Goal: Task Accomplishment & Management: Manage account settings

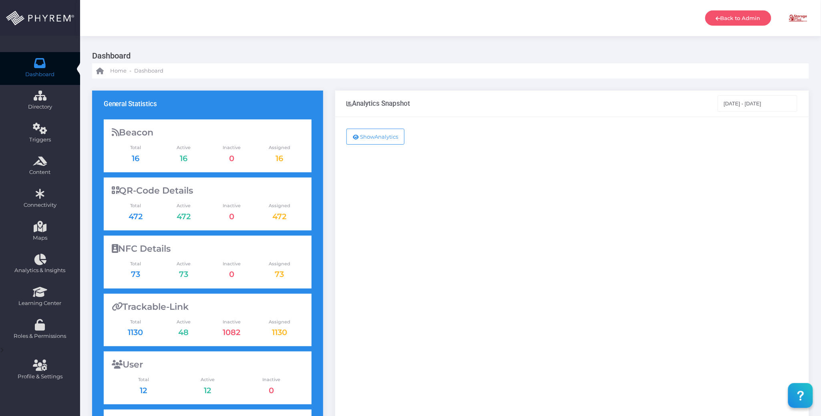
click at [498, 267] on div "Show Analytics" at bounding box center [572, 326] width 474 height 418
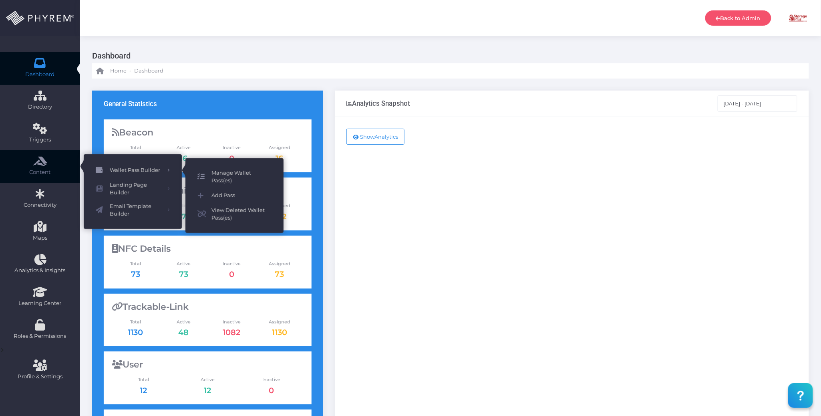
click at [228, 167] on link "Manage Wallet Pass(es)" at bounding box center [234, 176] width 98 height 21
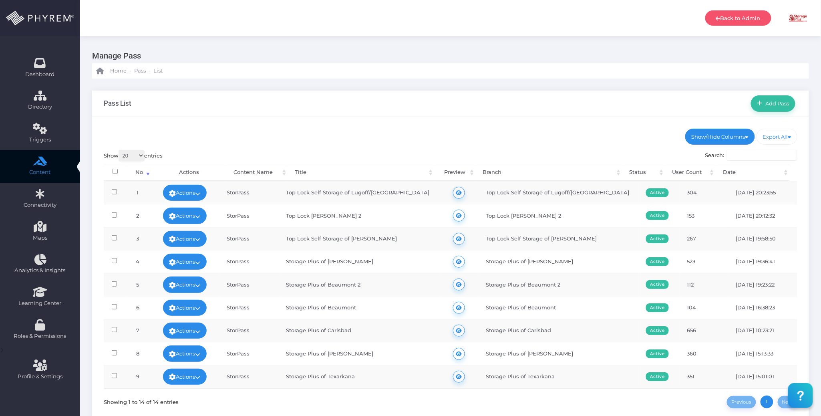
click at [399, 130] on ul "Show/Hide Columns No Content Name Title Branch Status Date" at bounding box center [451, 137] width 694 height 16
click at [201, 308] on icon at bounding box center [197, 308] width 5 height 0
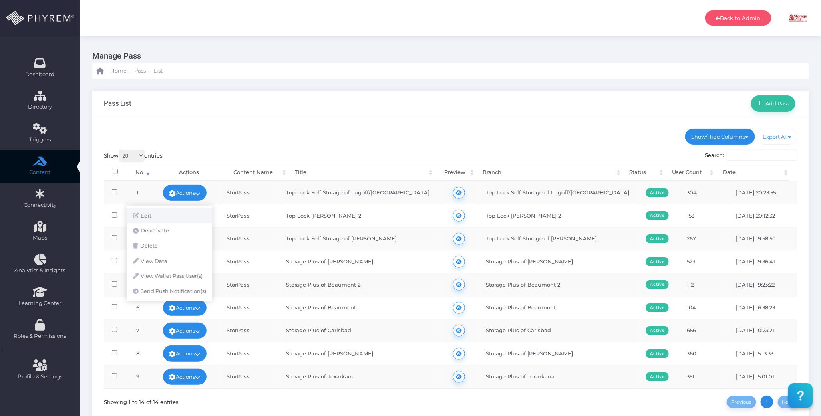
click at [167, 215] on link "Edit" at bounding box center [170, 215] width 86 height 15
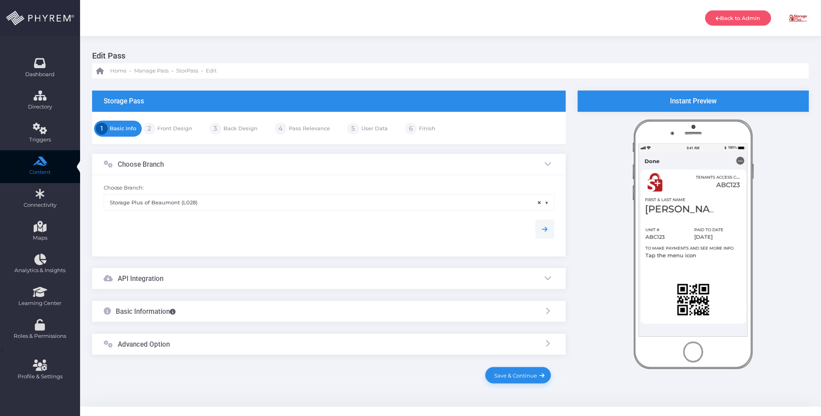
click at [222, 347] on div "Advanced Option" at bounding box center [329, 344] width 474 height 21
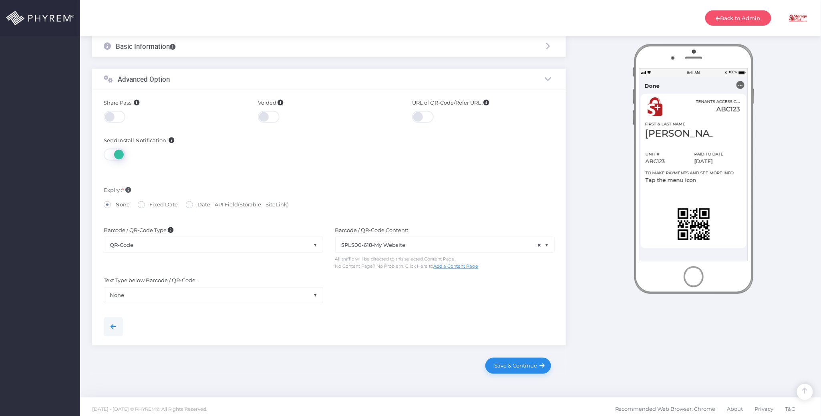
scroll to position [364, 0]
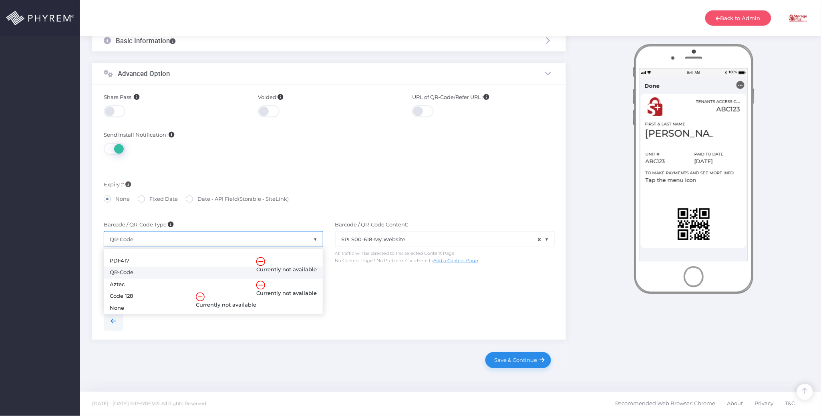
click at [262, 237] on span "QR-Code" at bounding box center [213, 238] width 219 height 15
select select "none"
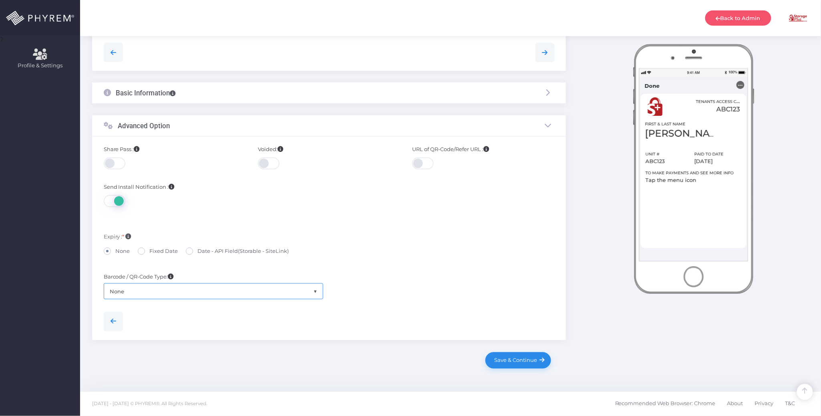
scroll to position [312, 0]
click at [416, 294] on div "Barcode / QR-Code Type: PDF417 QR-Code Aztec Code 128 None None Barcode / QR-Co…" at bounding box center [329, 283] width 463 height 32
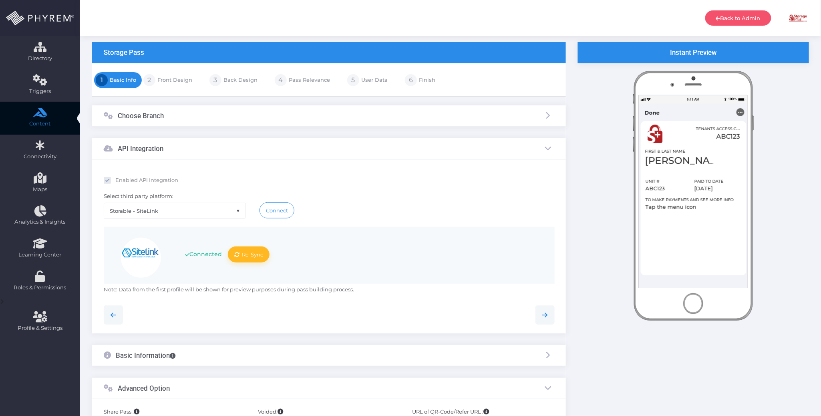
scroll to position [0, 0]
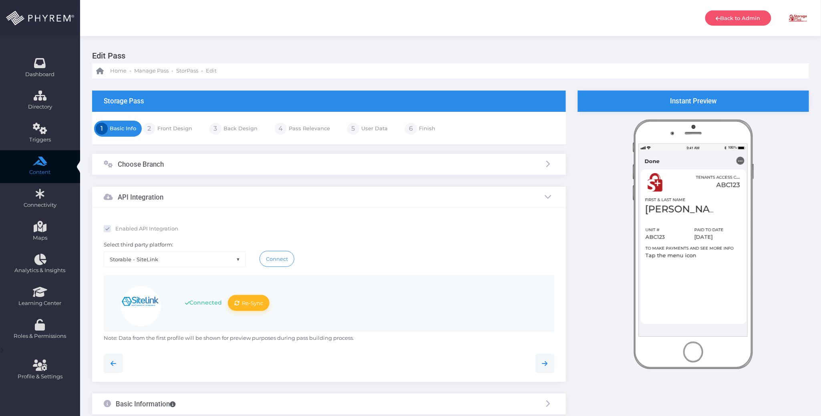
click at [175, 128] on link "Front Design" at bounding box center [173, 128] width 37 height 13
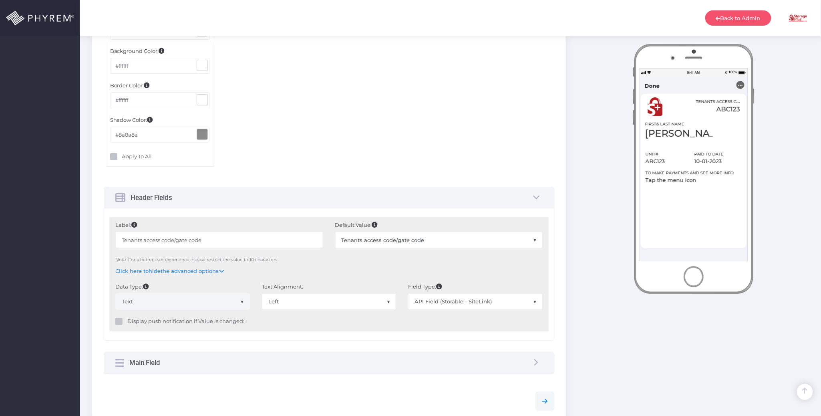
scroll to position [1175, 0]
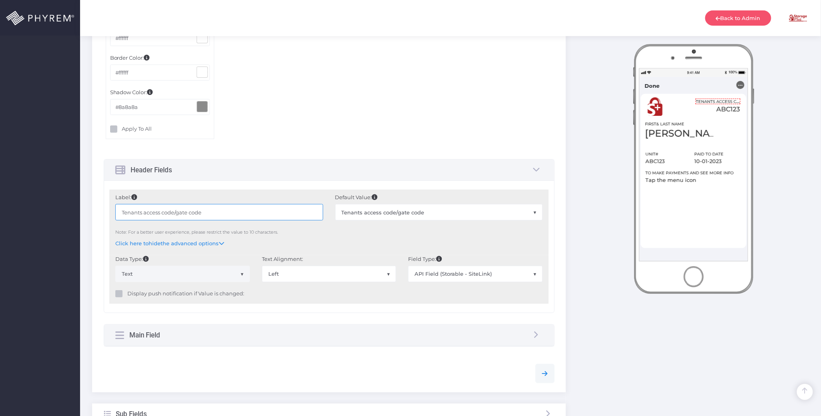
drag, startPoint x: 237, startPoint y: 215, endPoint x: 117, endPoint y: 215, distance: 120.1
click at [118, 215] on input "Tenants access code/gate code" at bounding box center [218, 212] width 207 height 16
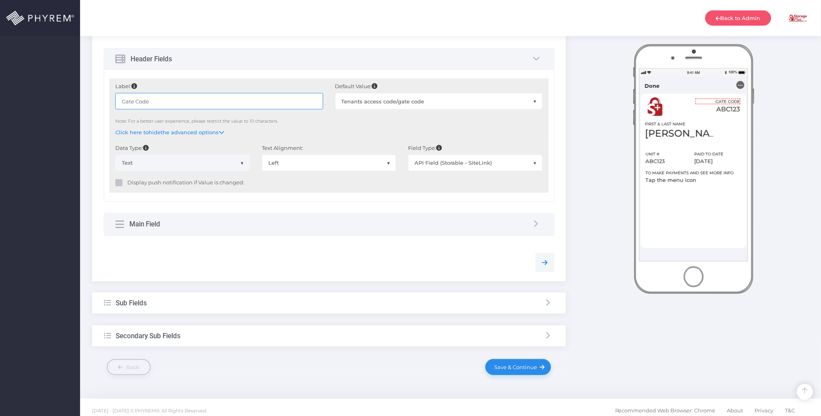
scroll to position [1294, 0]
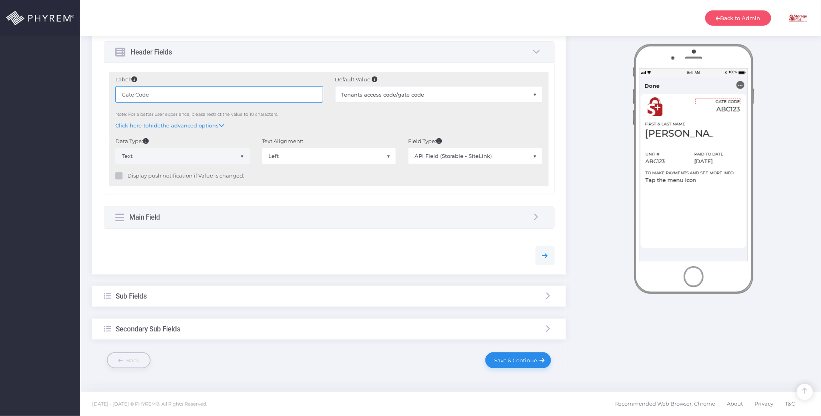
type input "Gate Code"
click at [282, 299] on div "Sub Fields" at bounding box center [329, 296] width 474 height 21
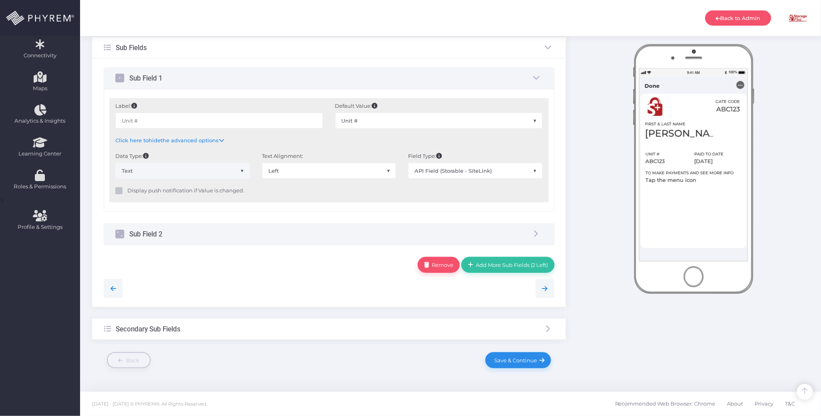
scroll to position [151, 0]
click at [151, 119] on input "Unit #" at bounding box center [218, 121] width 207 height 16
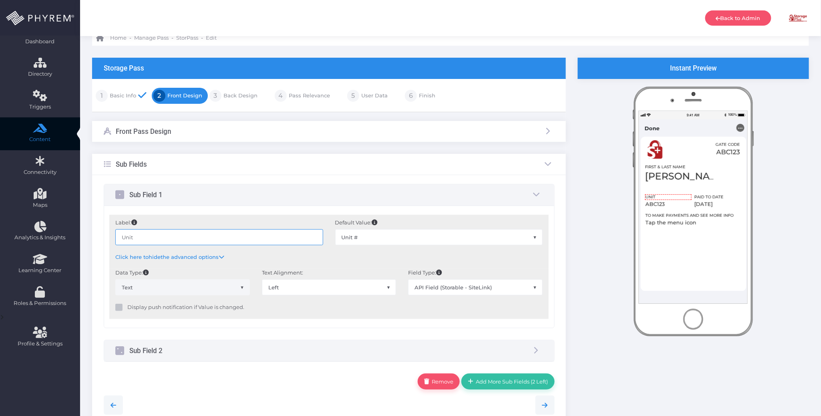
scroll to position [0, 0]
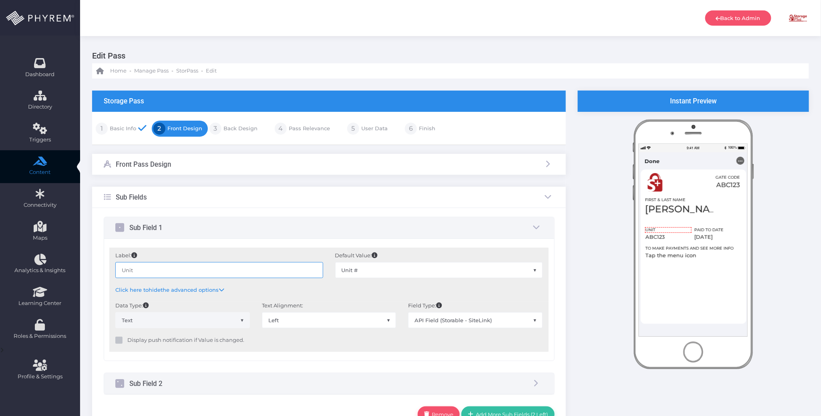
click at [159, 272] on input "Unit" at bounding box center [218, 270] width 207 height 16
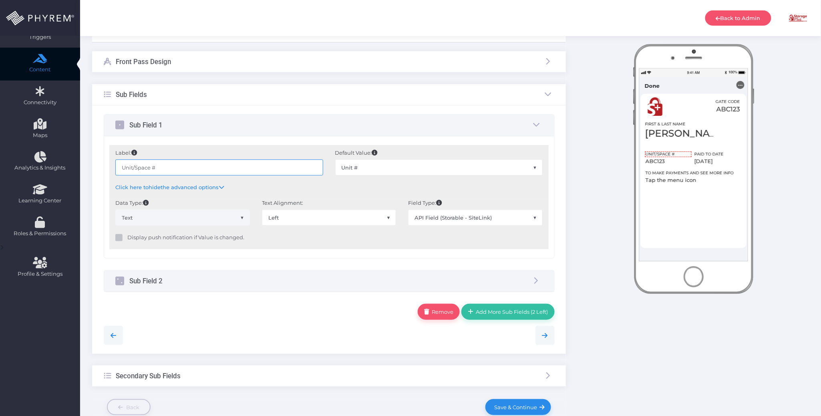
scroll to position [107, 0]
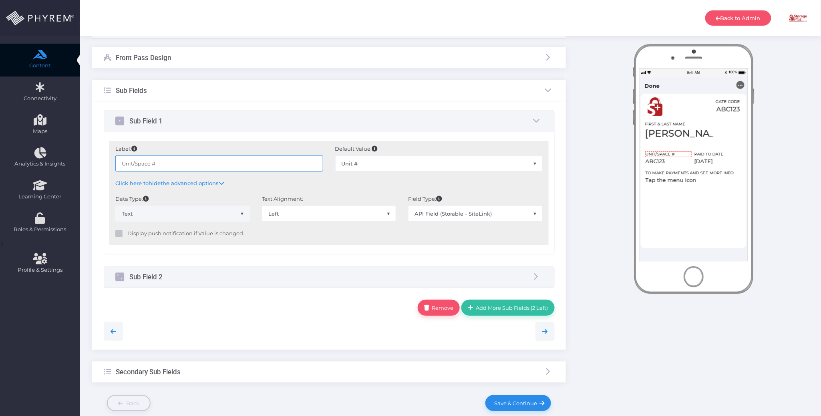
type input "Unit/Space #"
drag, startPoint x: 273, startPoint y: 280, endPoint x: 272, endPoint y: 284, distance: 4.0
click at [272, 280] on div "Sub Field 2" at bounding box center [329, 276] width 450 height 21
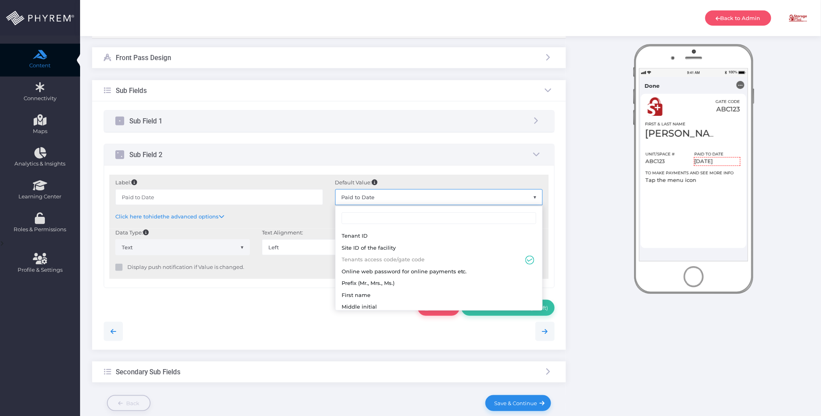
scroll to position [590, 0]
click at [379, 195] on span "Paid to Date" at bounding box center [439, 196] width 207 height 15
click at [191, 195] on input "Paid to Date" at bounding box center [218, 197] width 207 height 16
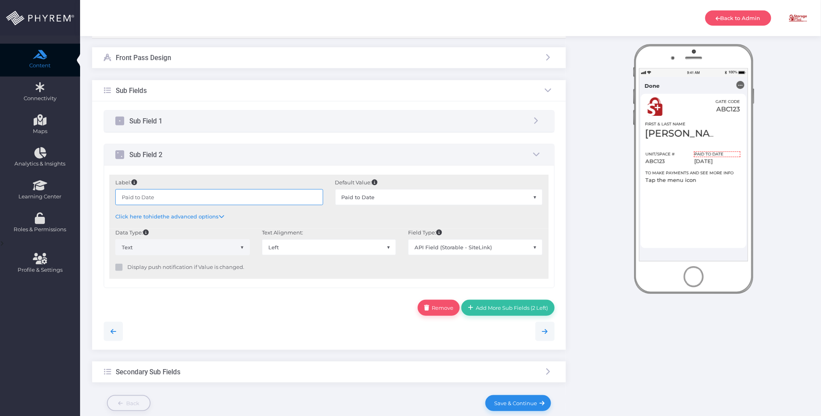
drag, startPoint x: 186, startPoint y: 196, endPoint x: 119, endPoint y: 192, distance: 67.4
click at [119, 192] on input "Paid to Date" at bounding box center [218, 197] width 207 height 16
drag, startPoint x: 211, startPoint y: 199, endPoint x: 87, endPoint y: 194, distance: 124.2
click at [87, 194] on div "Storage Pass 1 Basic Info 2 3 4 5 6 ×" at bounding box center [329, 203] width 486 height 439
type input "Paid Thru Date"
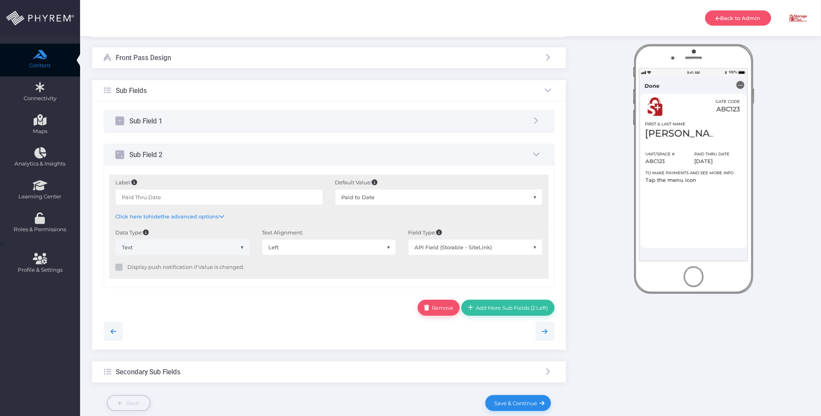
click at [292, 315] on div "Remove Add More Sub Fields (2 Left)" at bounding box center [329, 308] width 451 height 16
click at [262, 118] on div "Sub Field 1" at bounding box center [329, 121] width 450 height 21
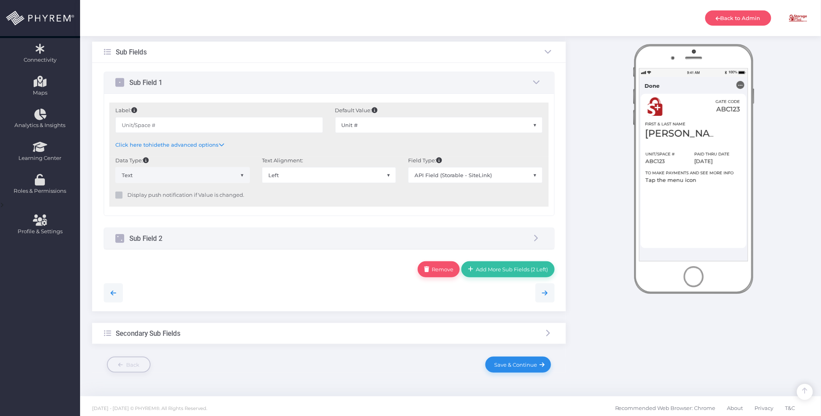
scroll to position [151, 0]
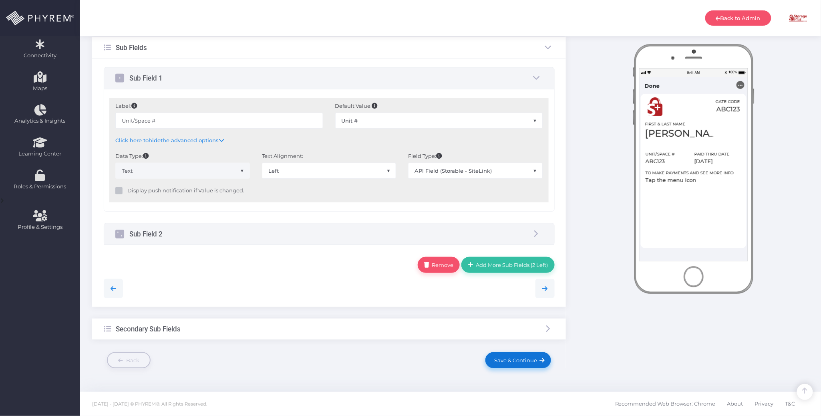
click at [504, 362] on span "Save & Continue" at bounding box center [515, 360] width 46 height 6
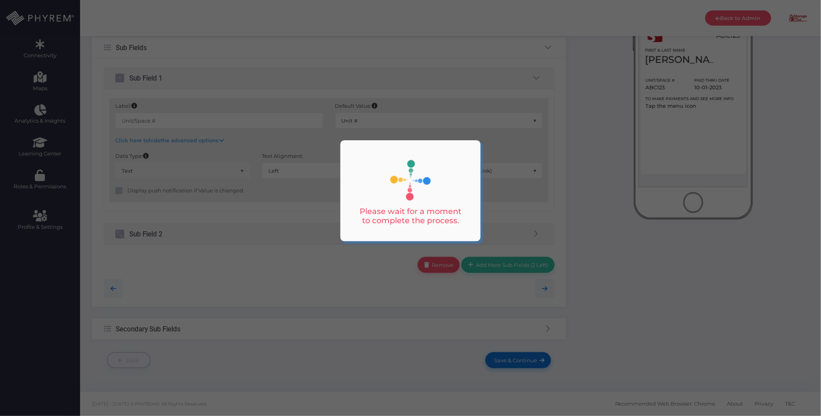
scroll to position [0, 0]
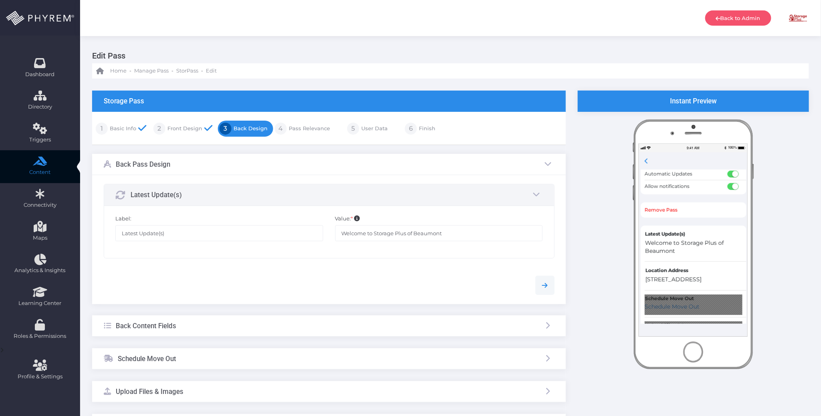
click at [304, 127] on link "Pass Relevance" at bounding box center [308, 128] width 43 height 13
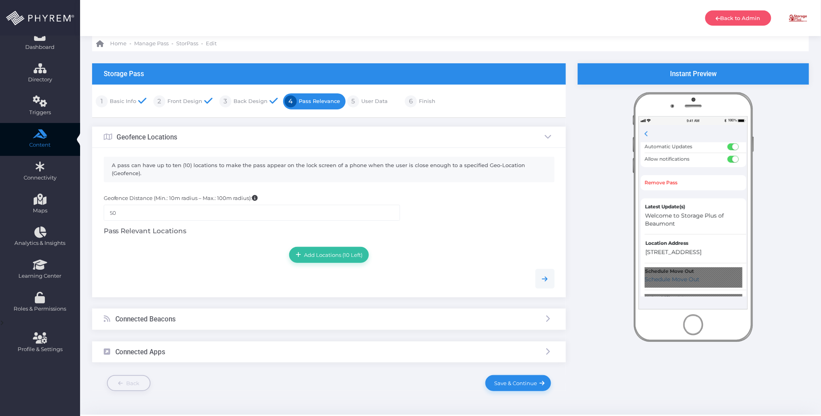
scroll to position [50, 0]
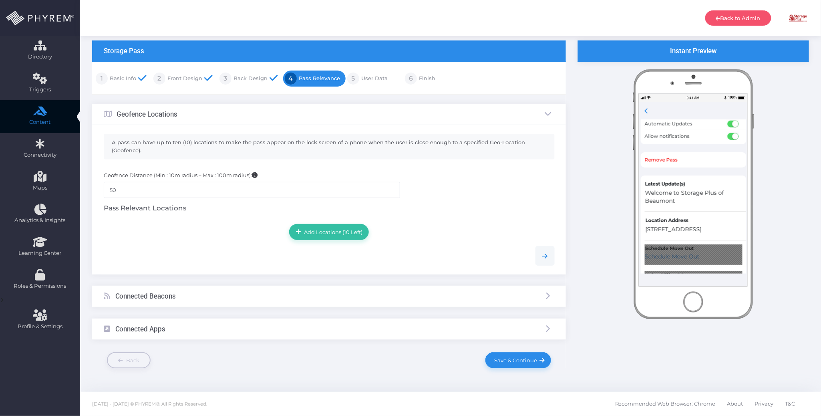
click at [243, 300] on div "Connected Beacons" at bounding box center [329, 296] width 474 height 21
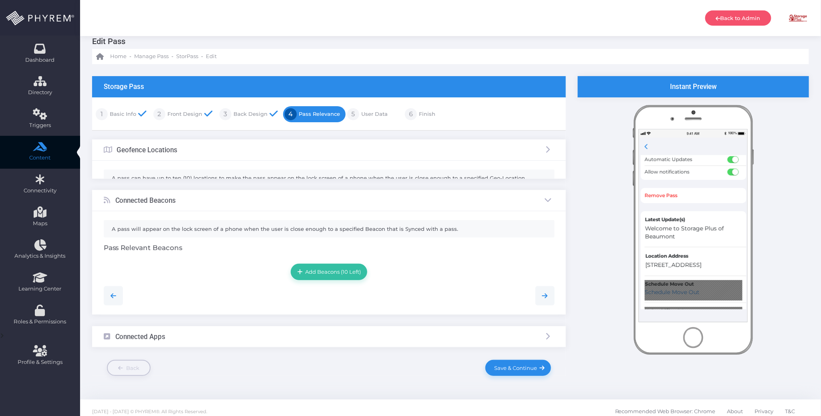
scroll to position [5, 0]
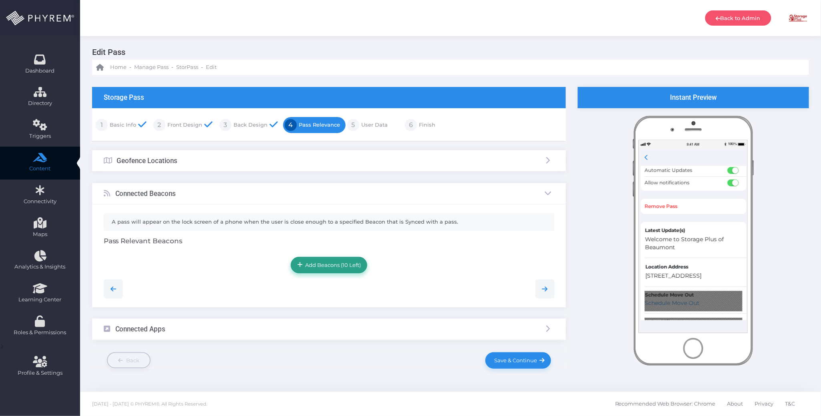
click at [340, 263] on span "Add Beacons (10 Left)" at bounding box center [332, 265] width 58 height 6
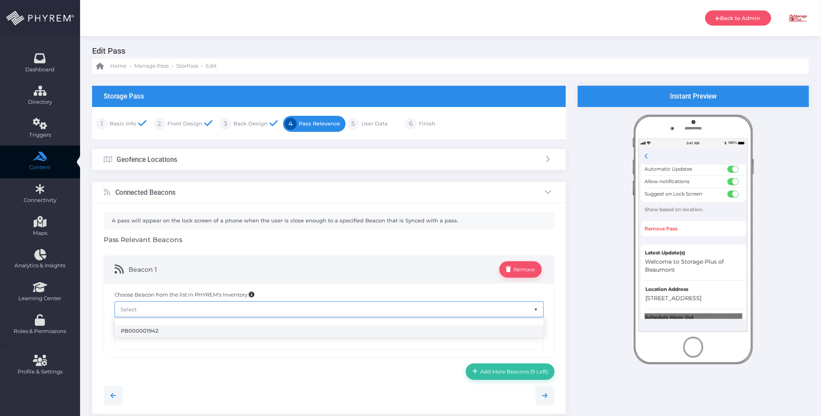
click at [318, 308] on span "Select" at bounding box center [329, 309] width 429 height 15
select select "1942"
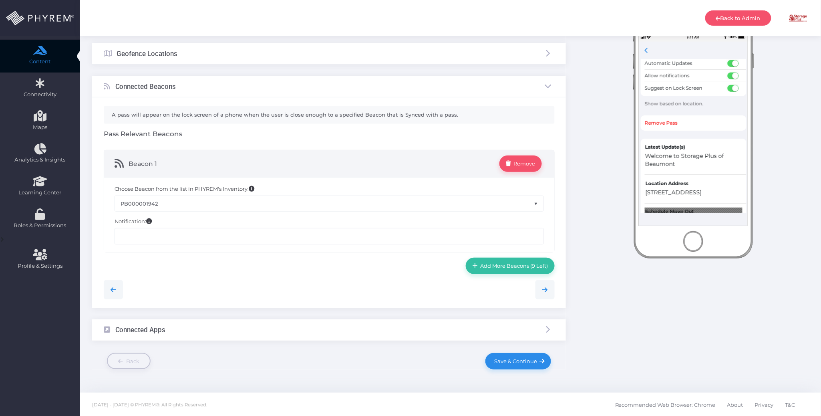
scroll to position [111, 0]
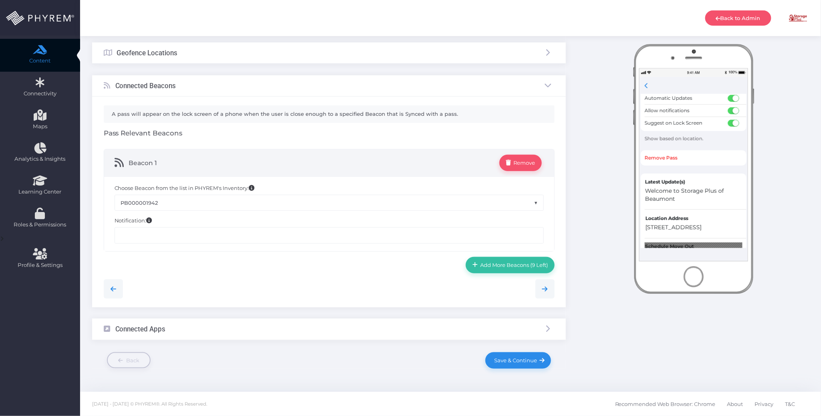
click at [217, 225] on div "Notification:" at bounding box center [329, 230] width 441 height 26
click at [216, 239] on input "text" at bounding box center [329, 235] width 429 height 16
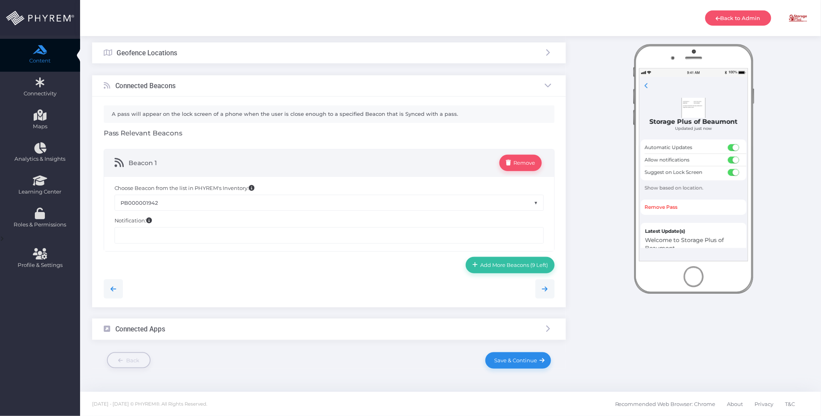
click at [360, 278] on div at bounding box center [329, 285] width 463 height 25
click at [280, 235] on input "text" at bounding box center [329, 235] width 429 height 16
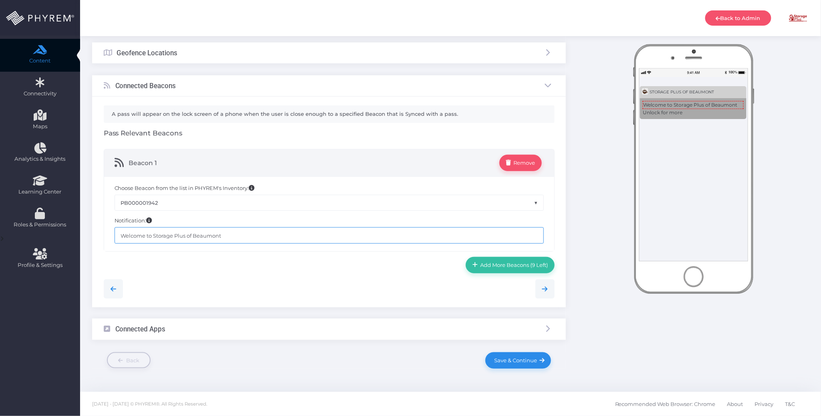
type input "Welcome to Storage Plus of Beaumont"
drag, startPoint x: 318, startPoint y: 292, endPoint x: 313, endPoint y: 293, distance: 5.0
click at [318, 292] on div at bounding box center [329, 288] width 463 height 19
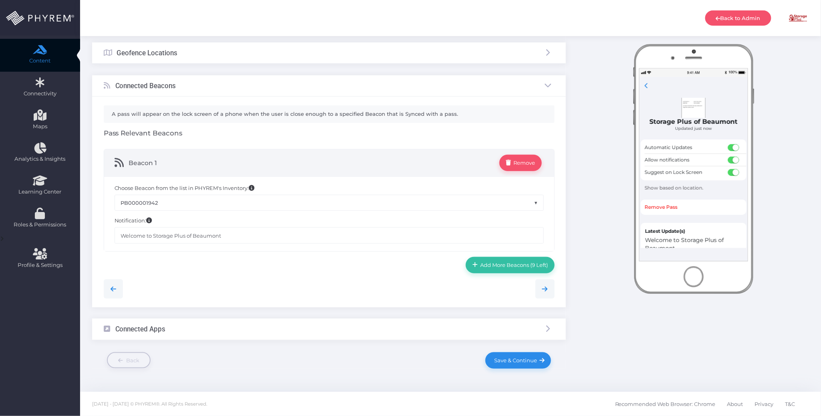
click at [362, 285] on div at bounding box center [329, 288] width 463 height 19
click at [507, 360] on span "Save & Continue" at bounding box center [515, 360] width 46 height 6
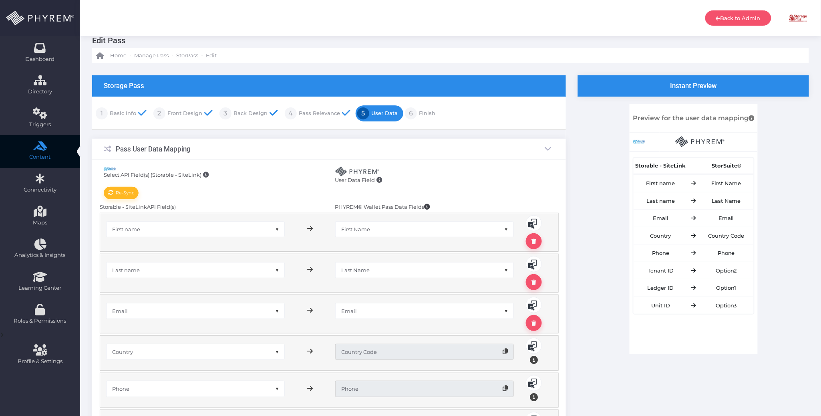
scroll to position [0, 0]
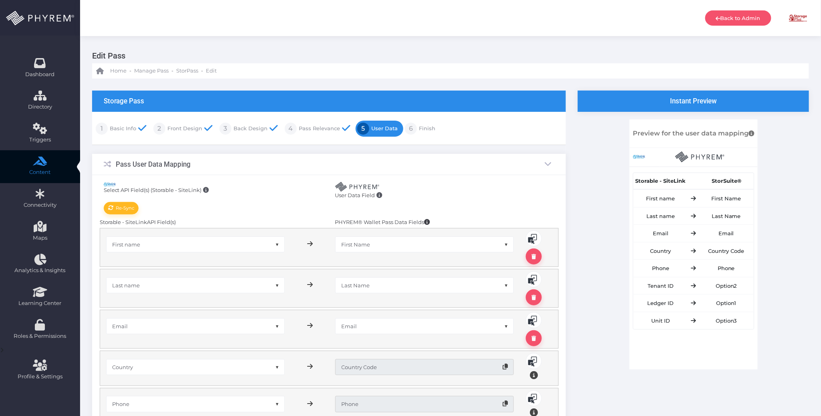
click at [417, 127] on link "Finish" at bounding box center [426, 128] width 18 height 13
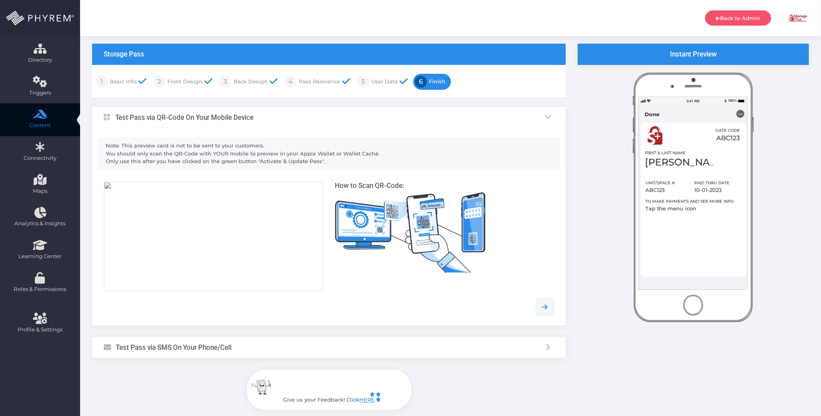
scroll to position [116, 0]
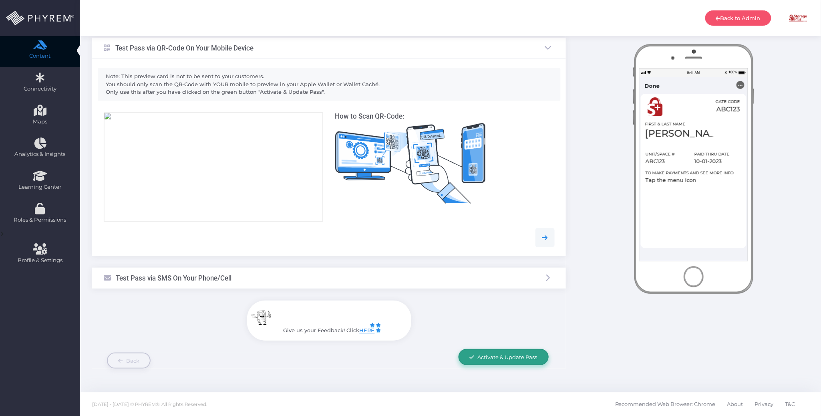
click at [505, 359] on span "Activate & Update Pass" at bounding box center [508, 357] width 60 height 6
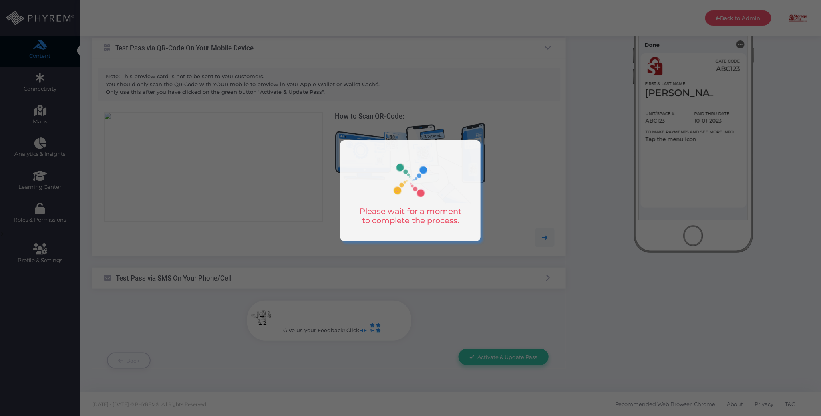
scroll to position [0, 0]
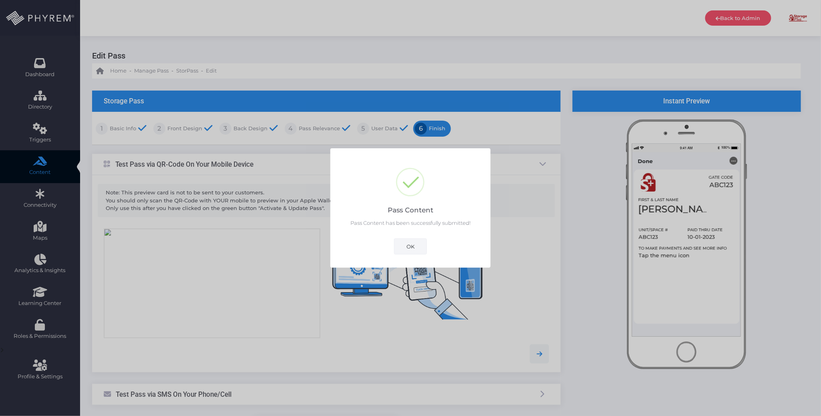
click at [414, 244] on button "OK" at bounding box center [410, 246] width 33 height 16
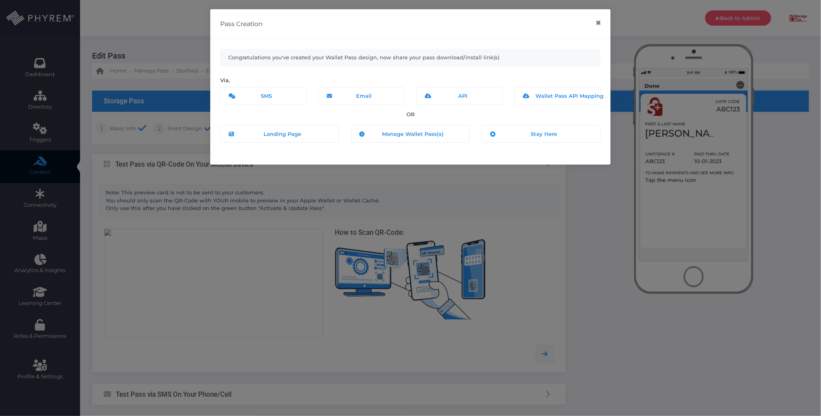
scroll to position [116, 0]
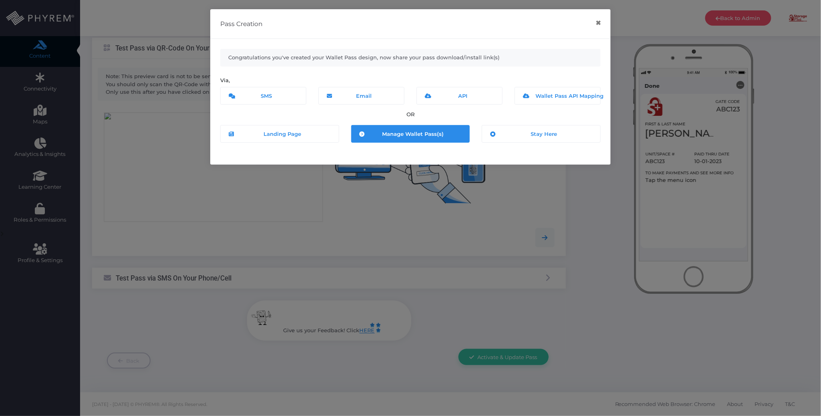
click at [408, 130] on div "Manage Wallet Pass(s)" at bounding box center [411, 134] width 106 height 10
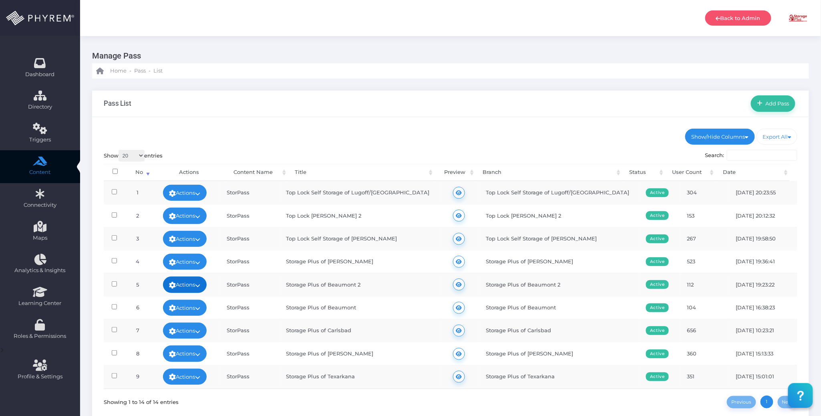
click at [201, 285] on icon at bounding box center [197, 285] width 5 height 0
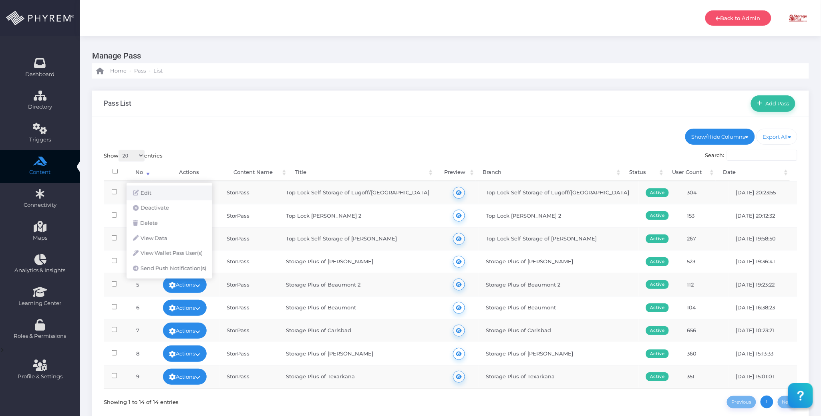
click at [149, 191] on link "Edit" at bounding box center [170, 192] width 86 height 15
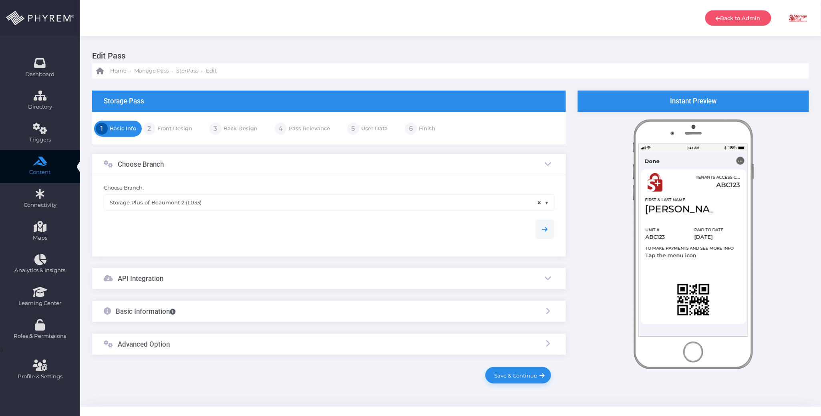
click at [229, 311] on div "Basic Information" at bounding box center [329, 311] width 474 height 21
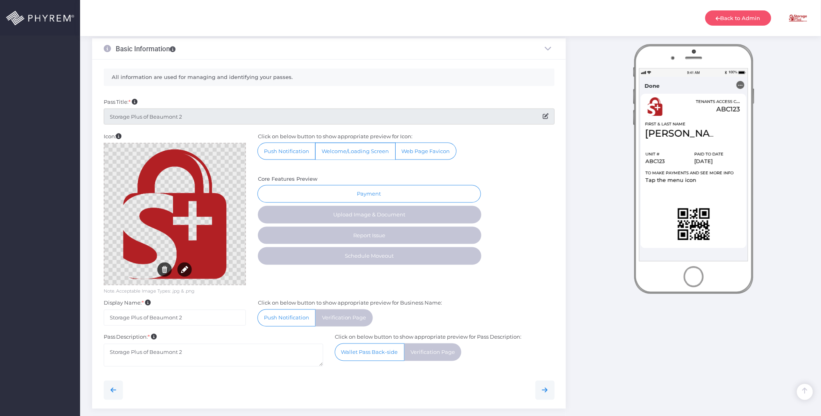
scroll to position [458, 0]
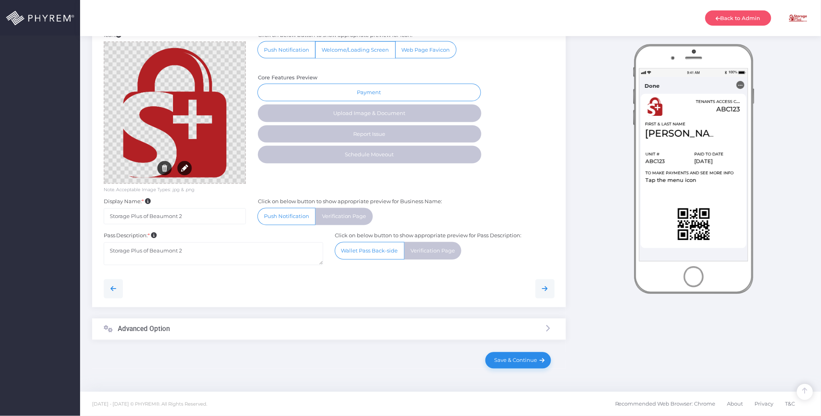
click at [225, 333] on div "Advanced Option" at bounding box center [329, 328] width 474 height 21
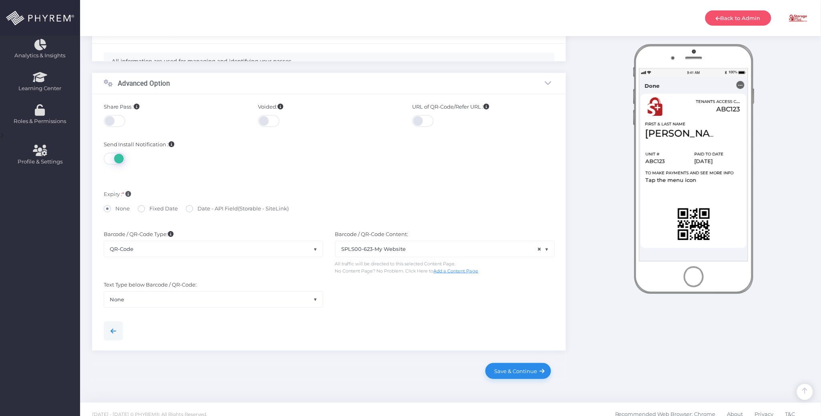
scroll to position [190, 0]
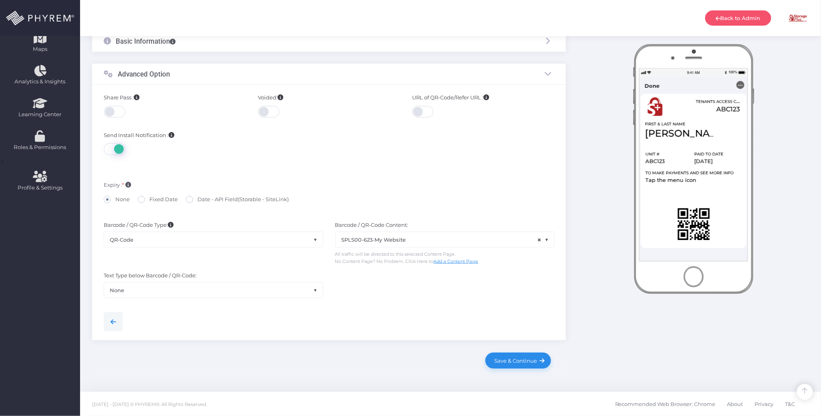
click at [233, 235] on span "QR-Code" at bounding box center [213, 239] width 219 height 15
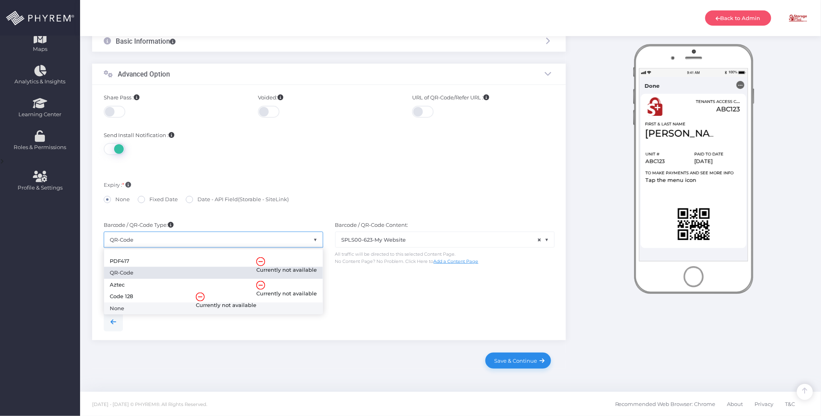
select select "none"
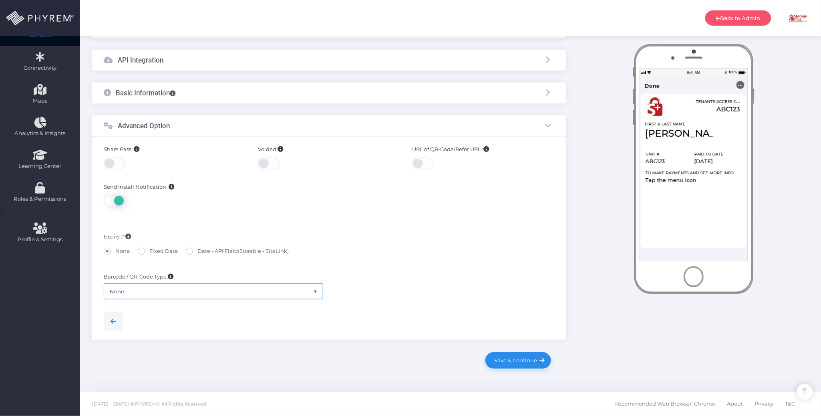
scroll to position [138, 0]
click at [411, 306] on div at bounding box center [329, 318] width 463 height 25
click at [515, 360] on span "Save & Continue" at bounding box center [515, 360] width 46 height 6
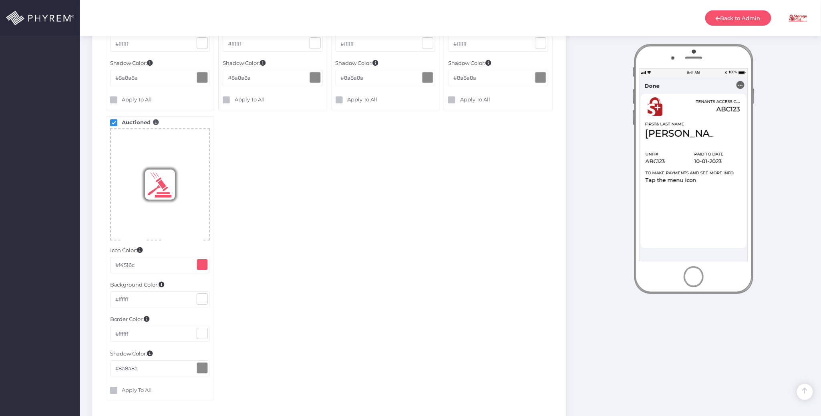
scroll to position [1175, 0]
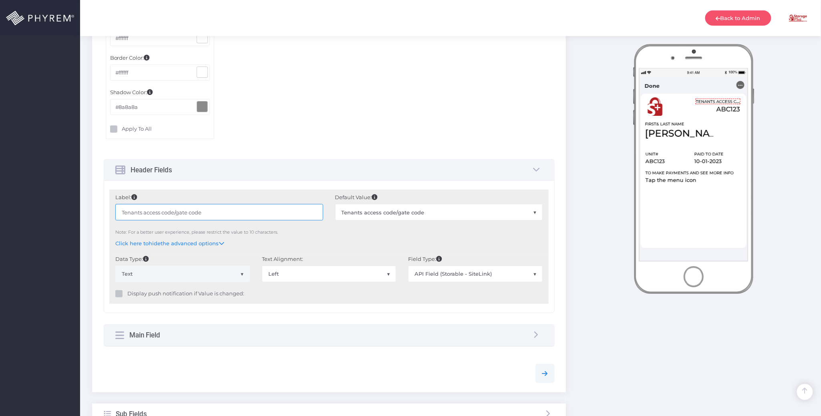
drag, startPoint x: 225, startPoint y: 209, endPoint x: 90, endPoint y: 207, distance: 135.0
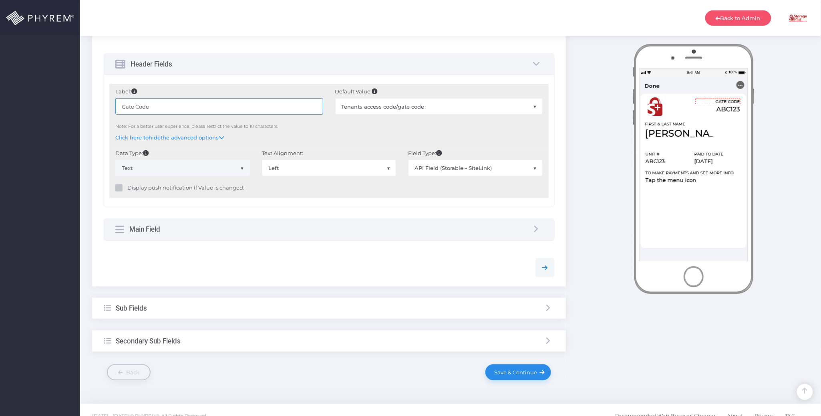
scroll to position [1282, 0]
type input "Gate Code"
click at [256, 336] on div "Secondary Sub Fields" at bounding box center [329, 339] width 474 height 21
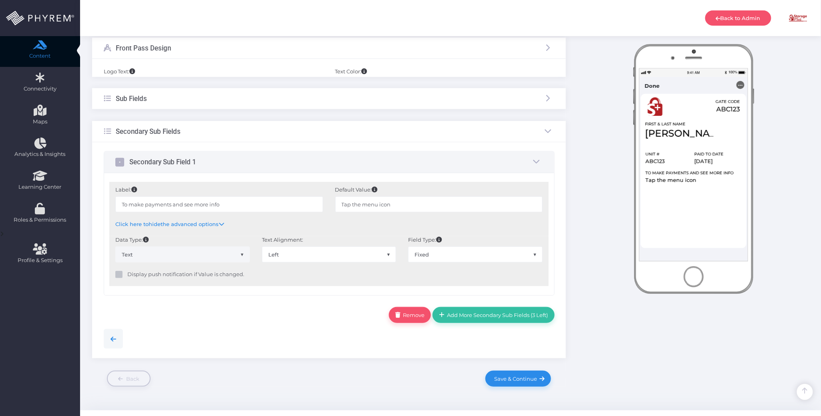
scroll to position [117, 0]
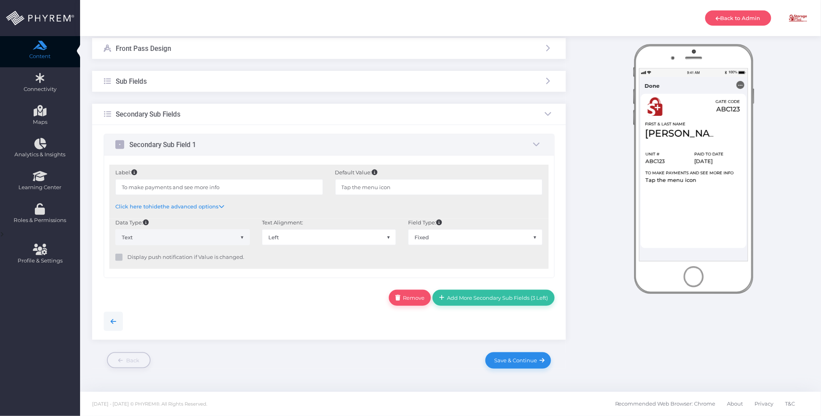
click at [221, 75] on div "Sub Fields" at bounding box center [329, 81] width 474 height 21
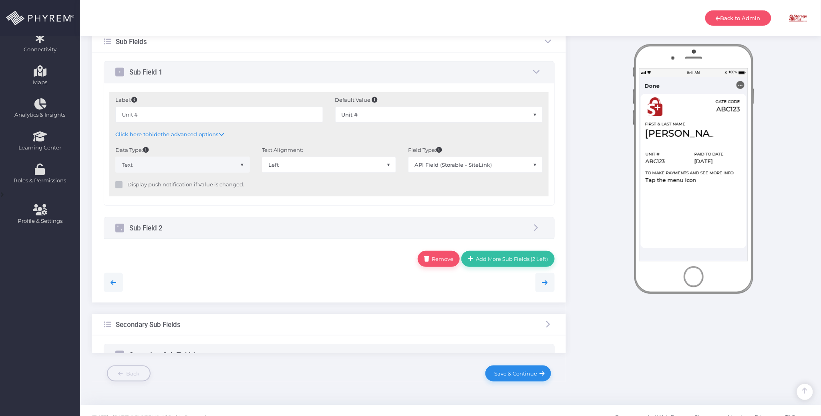
scroll to position [151, 0]
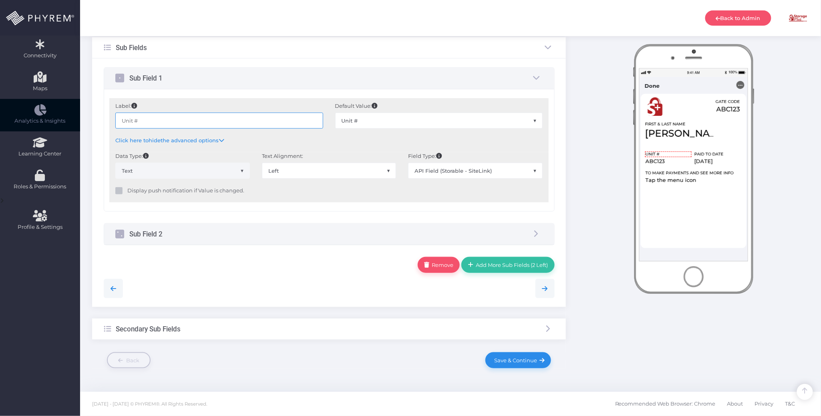
drag, startPoint x: 160, startPoint y: 114, endPoint x: 69, endPoint y: 122, distance: 91.6
click at [69, 122] on div "Dashboard Directory Directory User Manage User(s) Add User View Deleted User(s)…" at bounding box center [410, 133] width 821 height 565
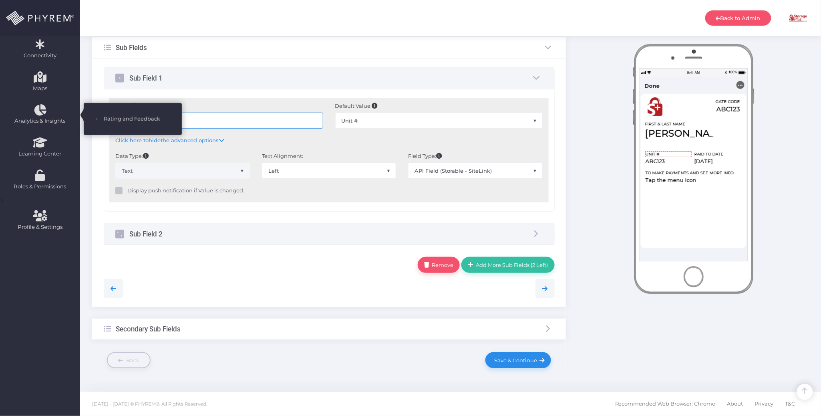
paste input "/Space"
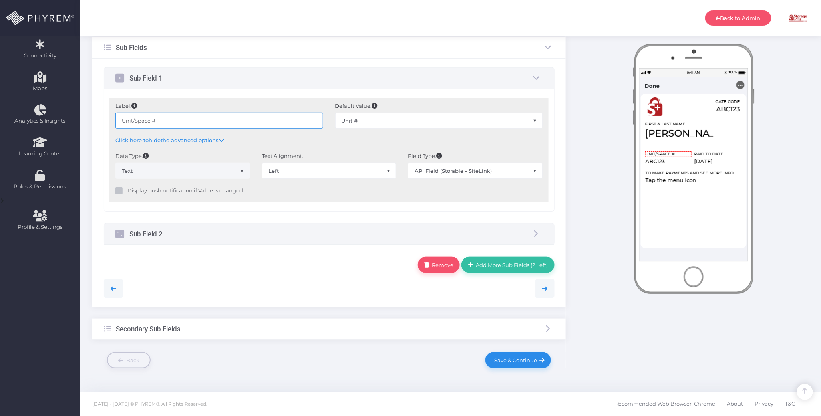
type input "Unit/Space #"
click at [300, 237] on div "Sub Field 2" at bounding box center [329, 233] width 450 height 21
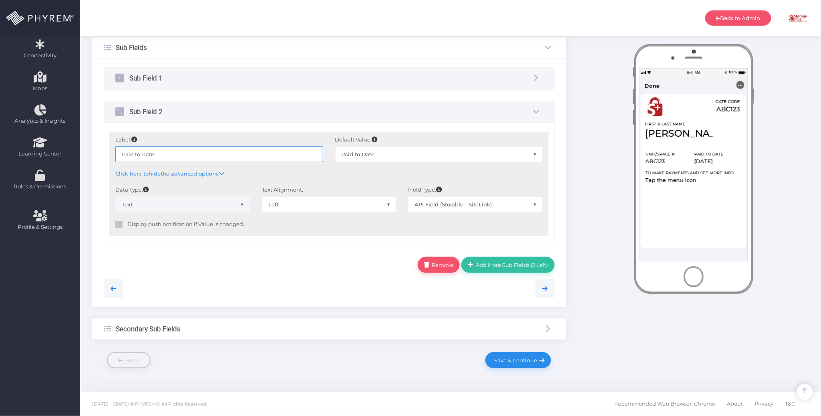
click at [218, 153] on input "Paid to Date" at bounding box center [218, 154] width 207 height 16
drag, startPoint x: 170, startPoint y: 149, endPoint x: 74, endPoint y: 149, distance: 96.1
click at [74, 149] on div "Dashboard Directory Directory User Manage User(s) Add User View Deleted User(s)…" at bounding box center [410, 133] width 821 height 565
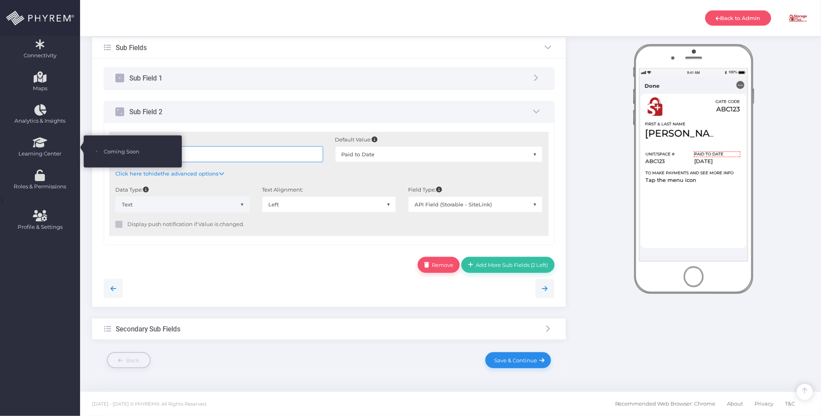
paste input "Thru"
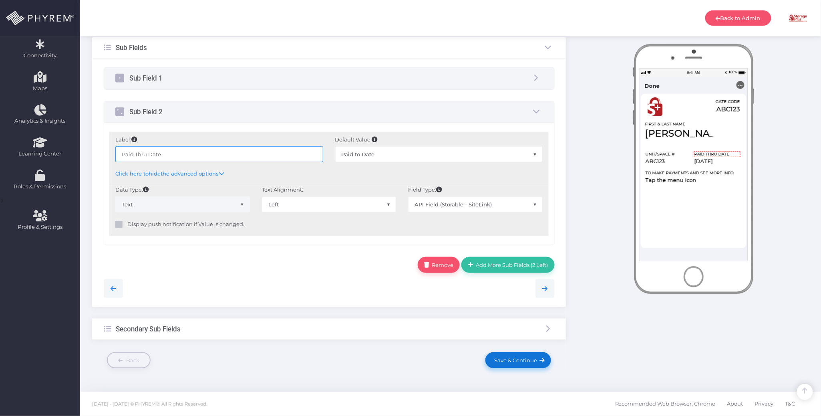
type input "Paid Thru Date"
click at [507, 358] on span "Save & Continue" at bounding box center [515, 360] width 46 height 6
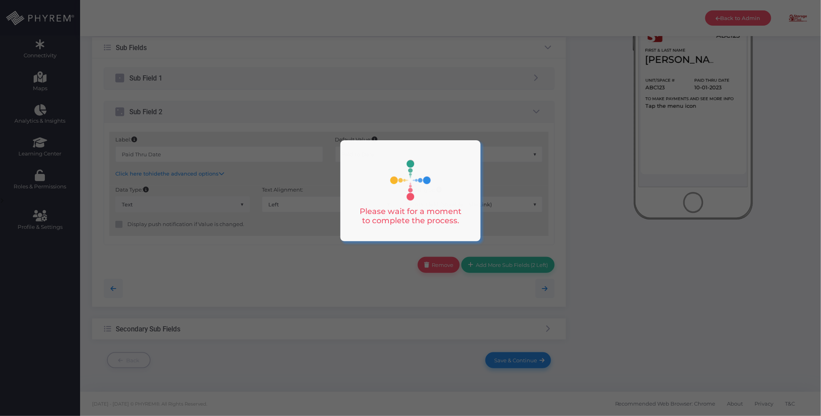
scroll to position [0, 0]
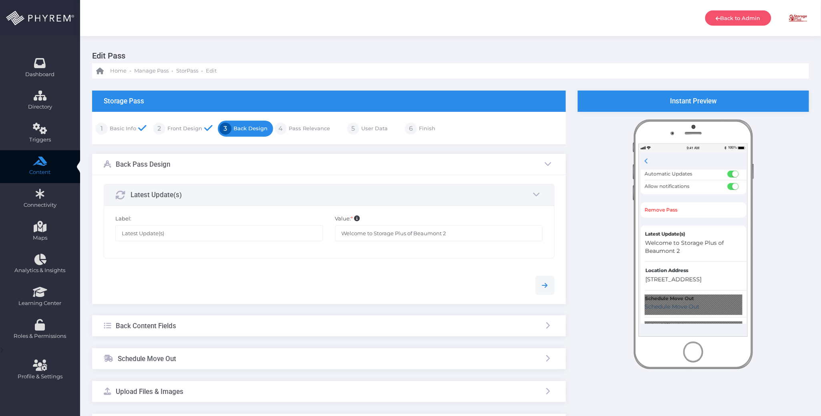
click at [307, 132] on link "Pass Relevance" at bounding box center [308, 128] width 43 height 13
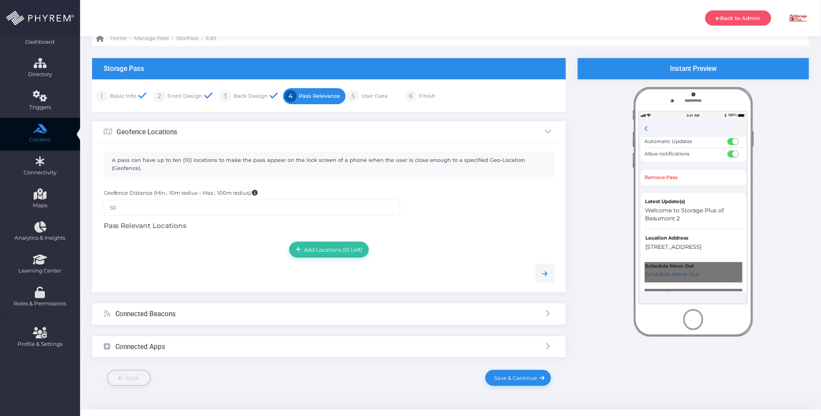
scroll to position [50, 0]
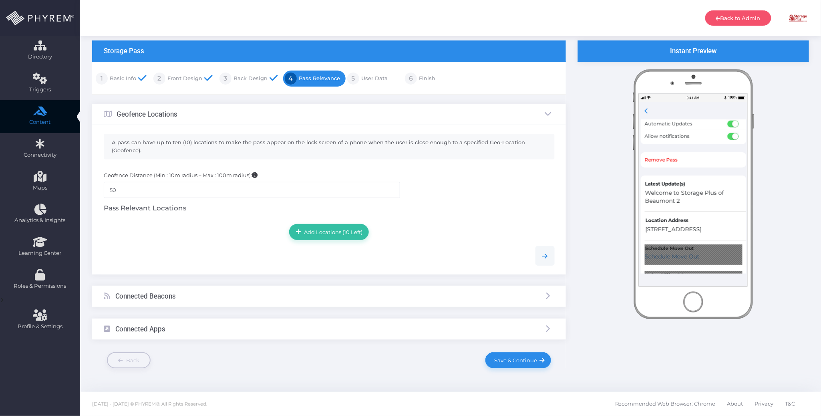
click at [255, 300] on div "Connected Beacons" at bounding box center [329, 296] width 474 height 21
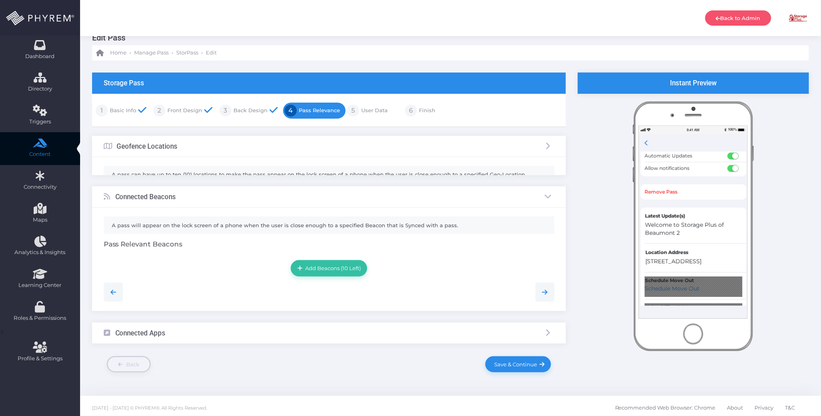
scroll to position [5, 0]
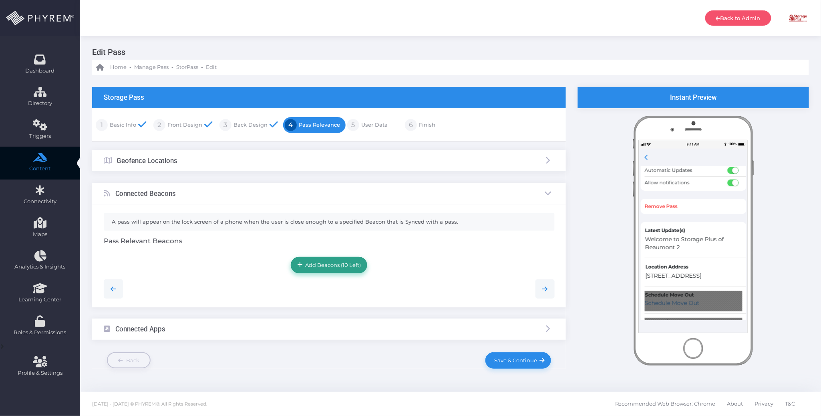
click at [315, 262] on span "Add Beacons (10 Left)" at bounding box center [332, 265] width 58 height 6
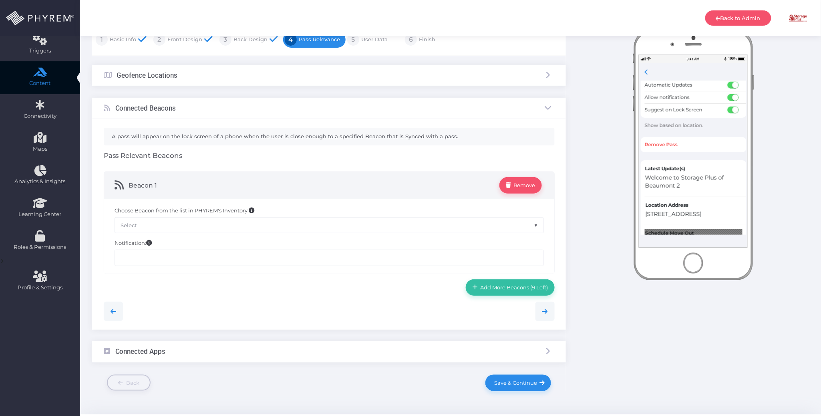
scroll to position [111, 0]
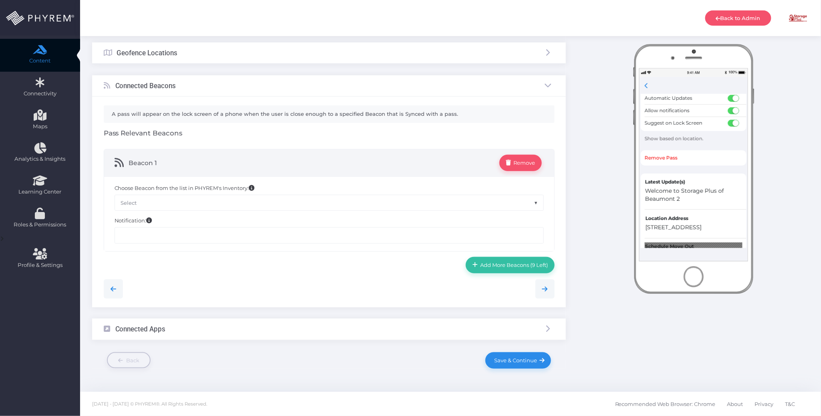
click at [259, 205] on span "Select" at bounding box center [329, 202] width 429 height 15
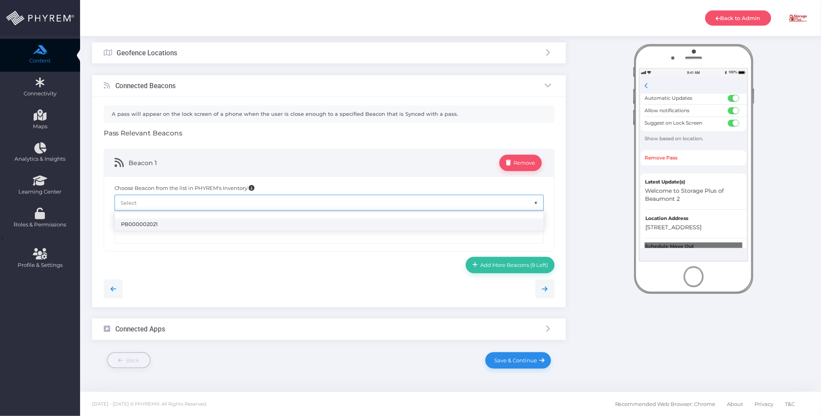
select select "2021"
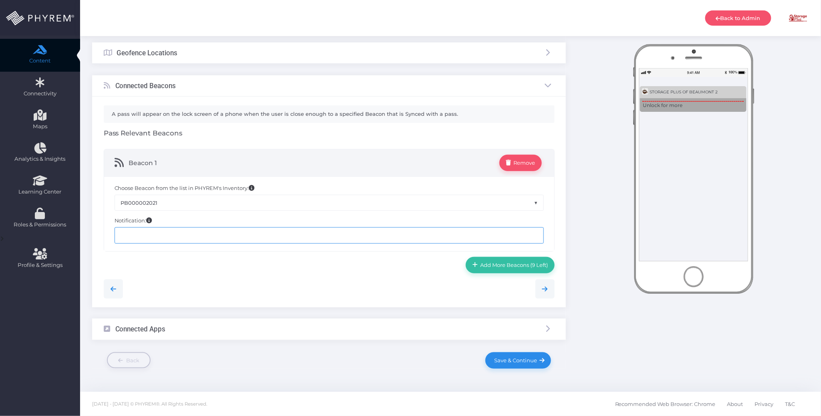
click at [217, 241] on input "text" at bounding box center [329, 235] width 429 height 16
type input "Welcome to Storage Plus of Beaumont 2"
click at [520, 358] on span "Save & Continue" at bounding box center [515, 360] width 46 height 6
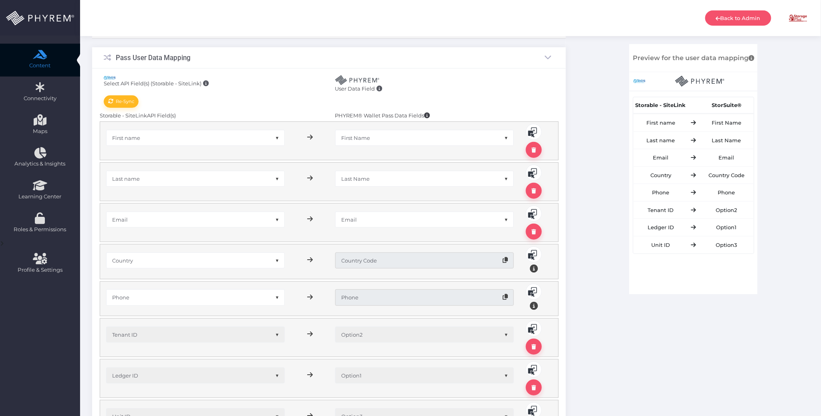
scroll to position [0, 0]
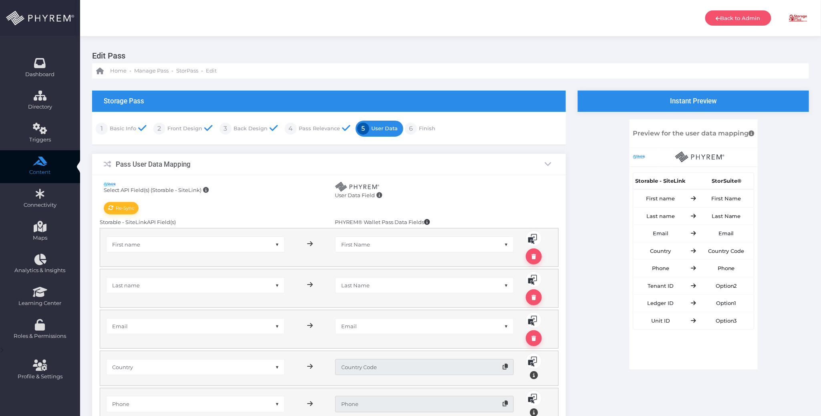
click at [421, 127] on link "Finish" at bounding box center [426, 128] width 18 height 13
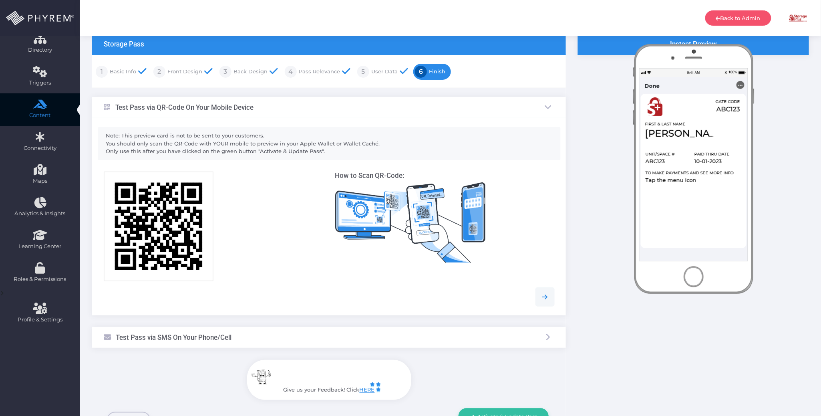
scroll to position [116, 0]
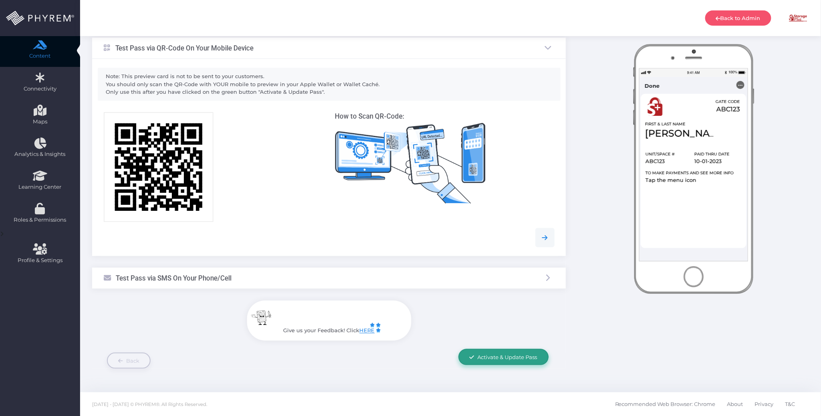
click at [481, 354] on span "Activate & Update Pass" at bounding box center [508, 357] width 60 height 6
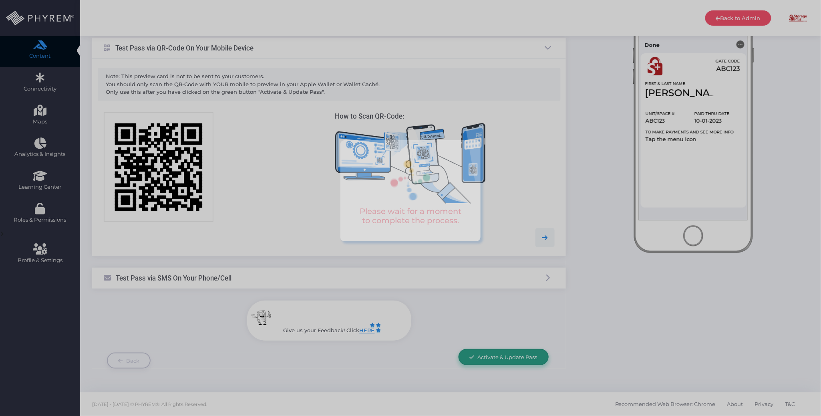
scroll to position [0, 0]
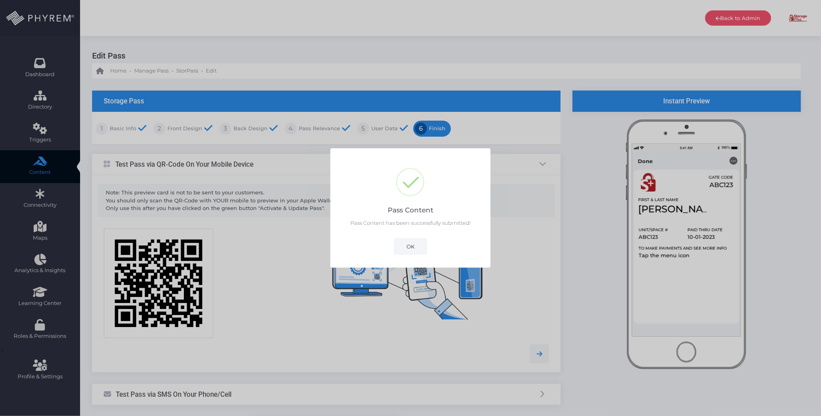
click at [415, 245] on button "OK" at bounding box center [410, 246] width 33 height 16
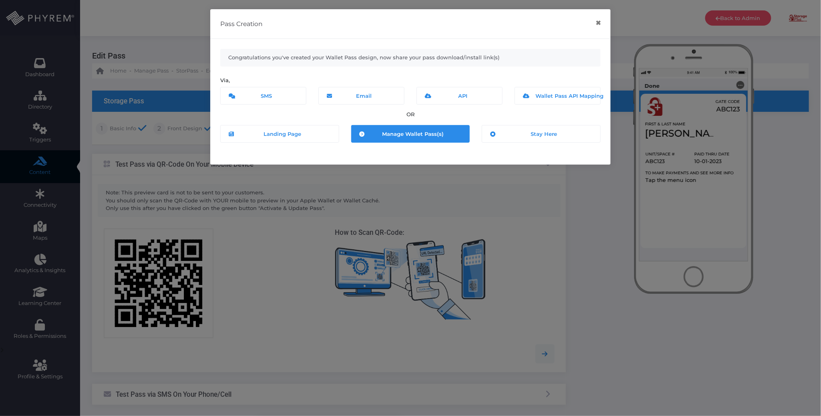
scroll to position [116, 0]
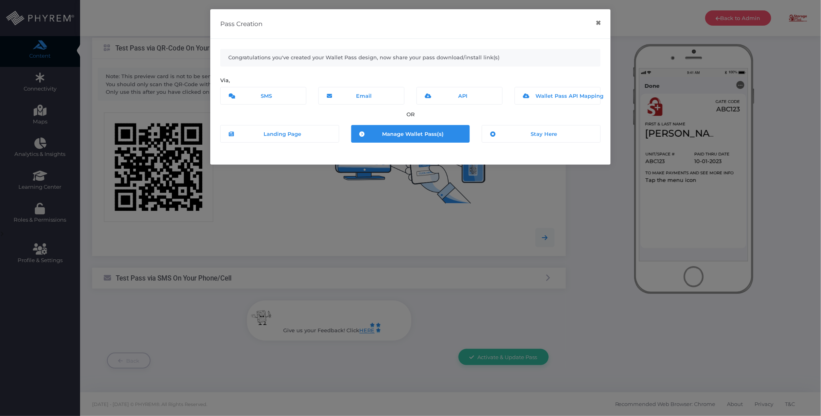
click at [426, 135] on span "Manage Wallet Pass(s)" at bounding box center [413, 134] width 62 height 6
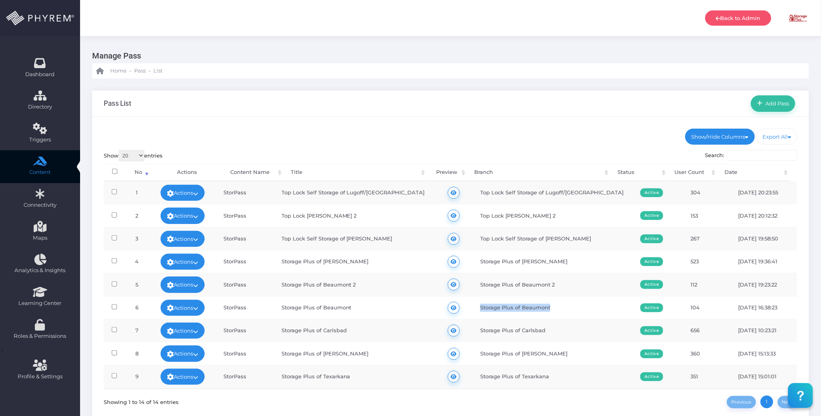
drag, startPoint x: 545, startPoint y: 311, endPoint x: 473, endPoint y: 304, distance: 72.8
click at [473, 304] on td "Storage Plus of Beaumont" at bounding box center [553, 307] width 160 height 23
copy td "Storage Plus of Beaumont"
drag, startPoint x: 540, startPoint y: 288, endPoint x: 473, endPoint y: 287, distance: 67.3
click at [473, 287] on td "Storage Plus of Beaumont 2" at bounding box center [553, 284] width 160 height 23
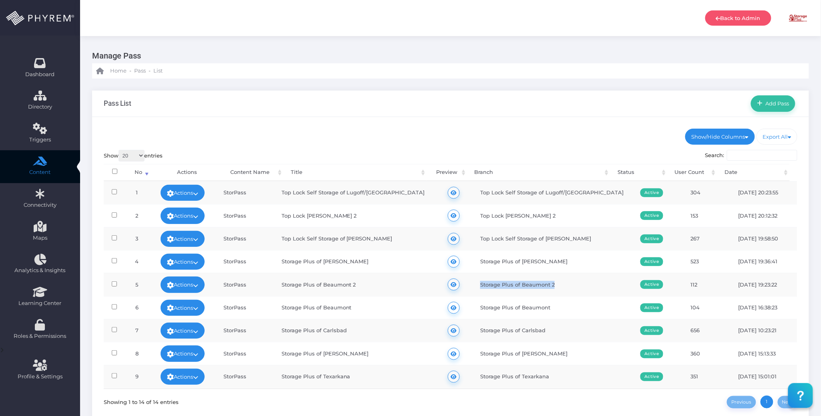
copy td "Storage Plus of Beaumont 2"
drag, startPoint x: 213, startPoint y: 115, endPoint x: 213, endPoint y: 120, distance: 5.6
click at [213, 115] on div "Pass List Add Pass" at bounding box center [450, 104] width 717 height 26
click at [532, 127] on div "Show/Hide Columns No Title" at bounding box center [450, 278] width 717 height 323
click at [517, 114] on div "Pass List Add Pass" at bounding box center [450, 104] width 717 height 26
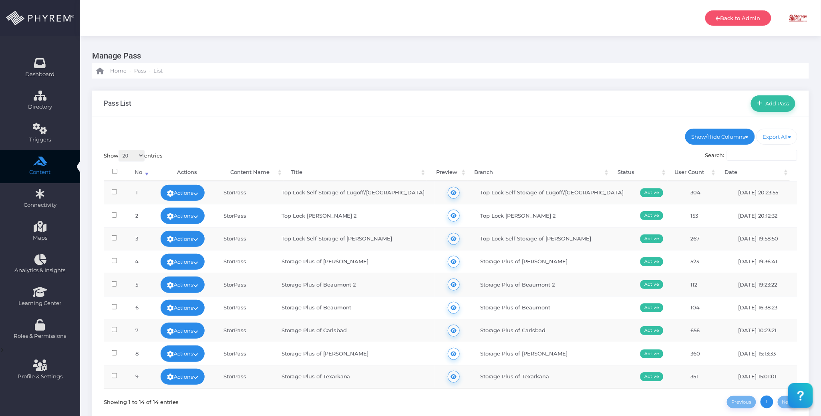
click at [210, 124] on div "Show/Hide Columns No Title" at bounding box center [450, 278] width 717 height 323
